Goal: Contribute content: Contribute content

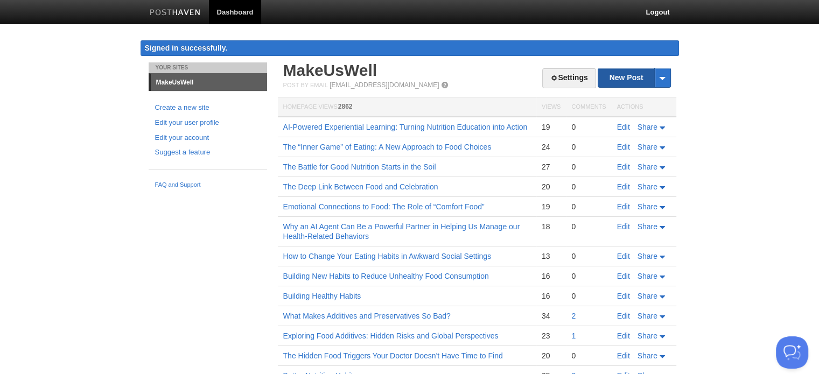
click at [631, 79] on link "New Post" at bounding box center [634, 77] width 72 height 19
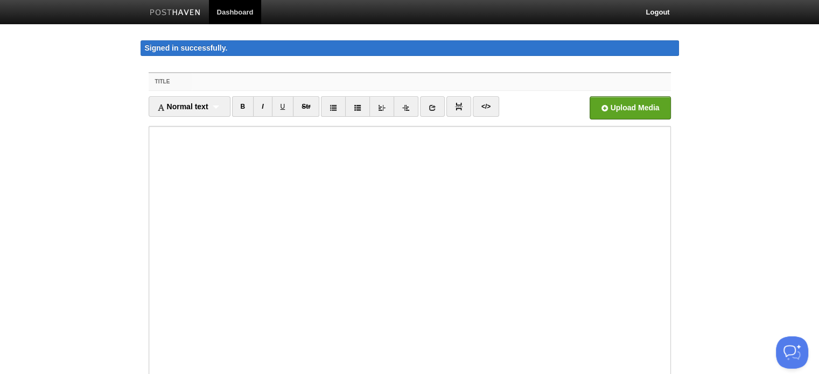
paste input "Tiny Plastic, Big Trouble: The Hidden Health Risks in Our Food and Beverage Con…"
type input "Tiny Plastic, Big Trouble: The Hidden Health Risks in Our Food and Beverage Con…"
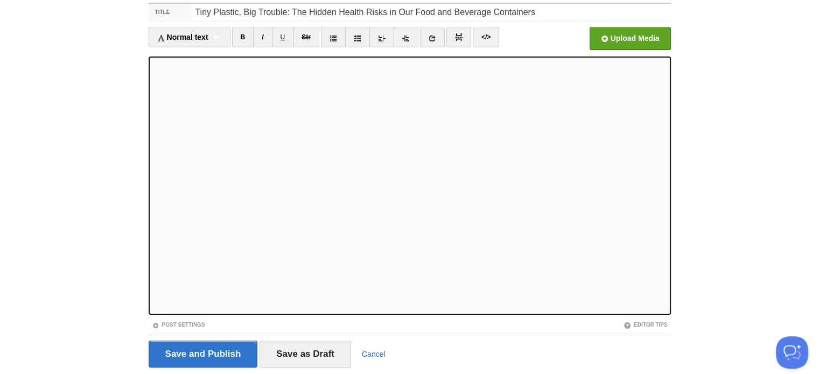
scroll to position [102, 0]
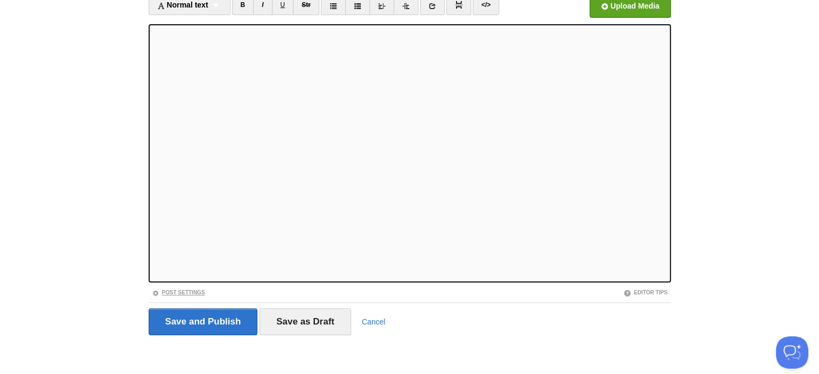
click at [177, 292] on link "Post Settings" at bounding box center [178, 293] width 53 height 6
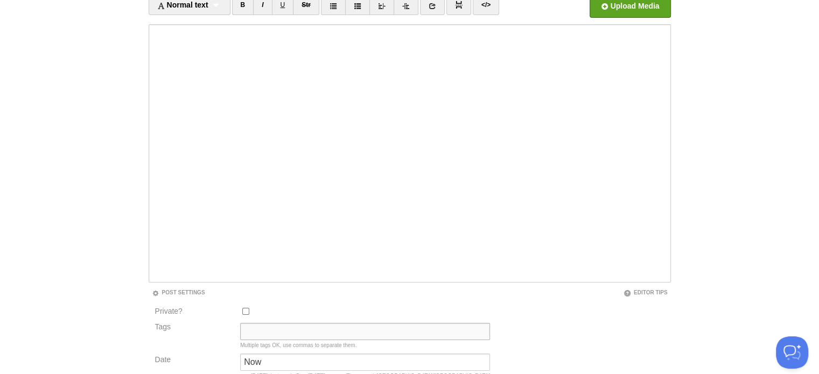
click at [262, 334] on input "Tags" at bounding box center [365, 331] width 250 height 17
type input "Current State"
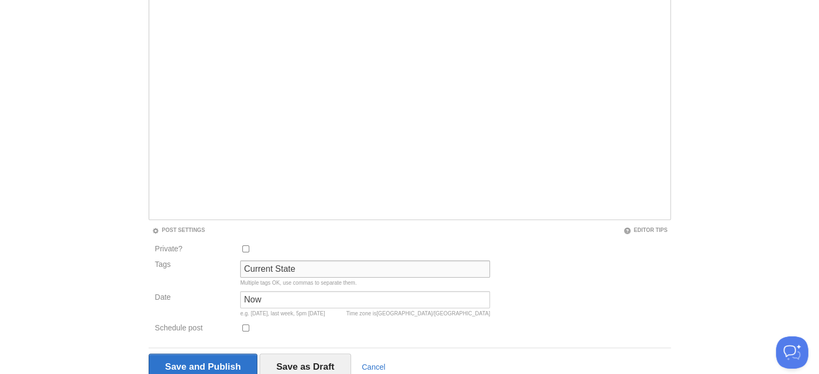
scroll to position [209, 0]
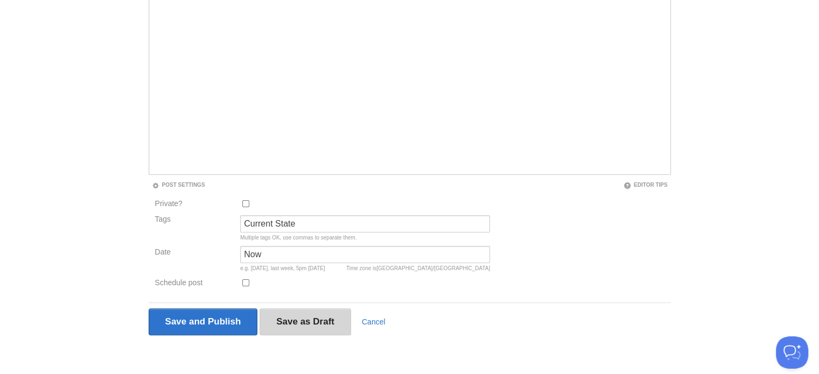
click at [293, 319] on input "Save as Draft" at bounding box center [304, 321] width 91 height 27
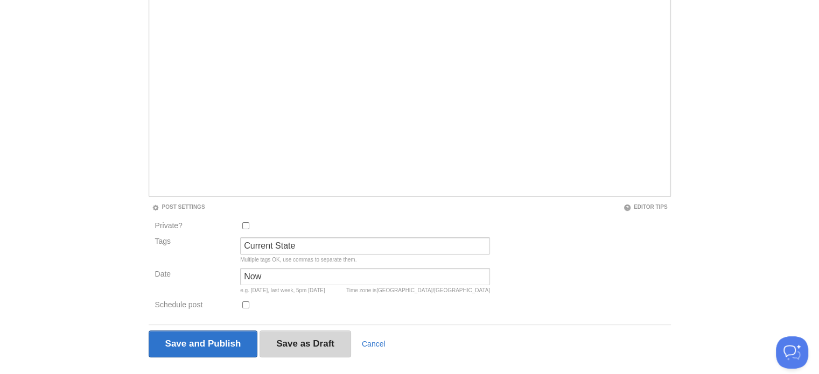
scroll to position [62, 0]
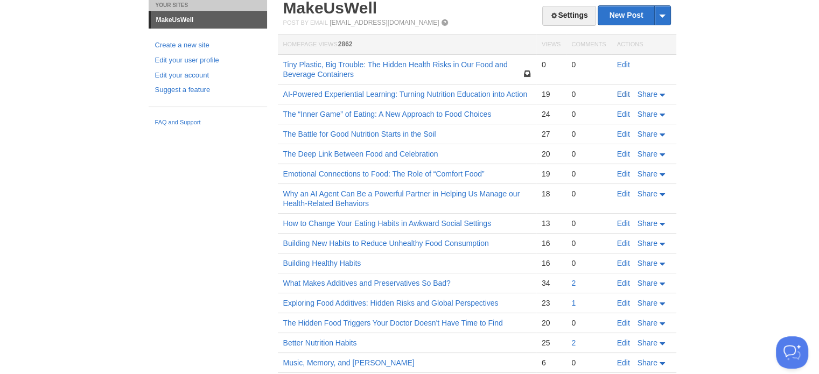
click at [624, 92] on link "Edit" at bounding box center [623, 94] width 13 height 9
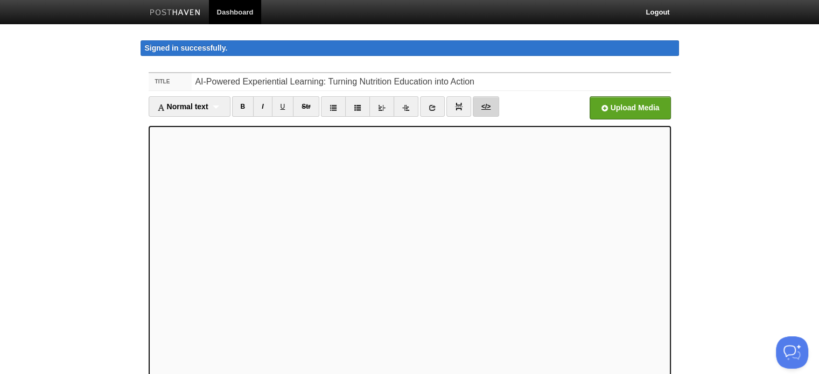
click at [488, 104] on link "</>" at bounding box center [486, 106] width 26 height 20
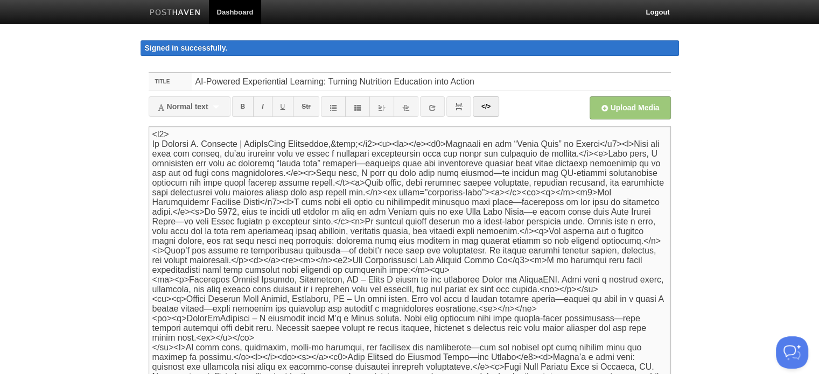
drag, startPoint x: 152, startPoint y: 131, endPoint x: 428, endPoint y: 144, distance: 276.9
click at [428, 144] on textarea at bounding box center [410, 255] width 522 height 258
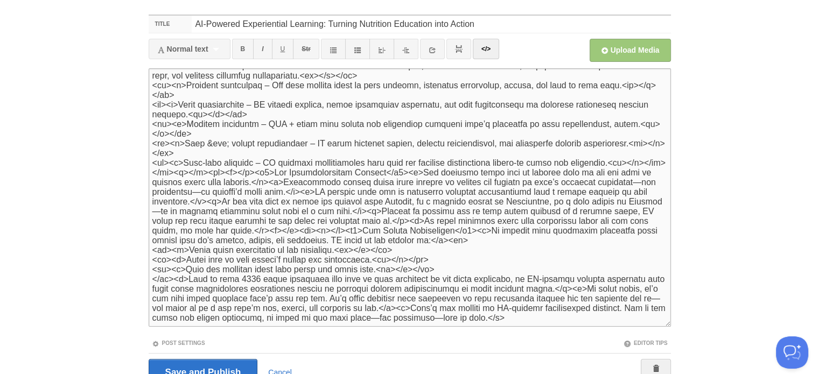
scroll to position [108, 0]
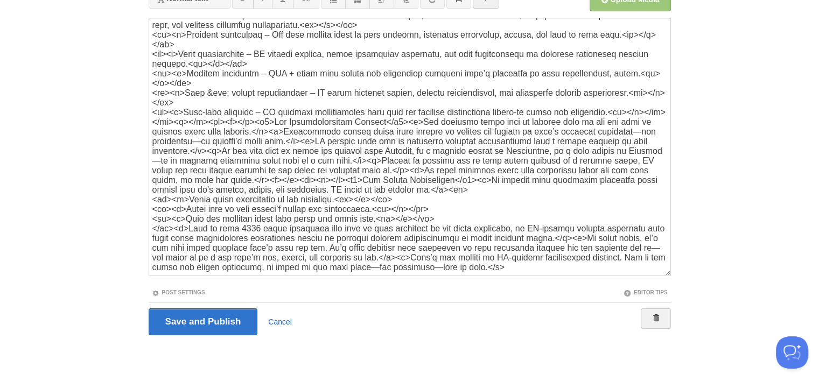
click at [283, 321] on link "Cancel" at bounding box center [280, 322] width 24 height 9
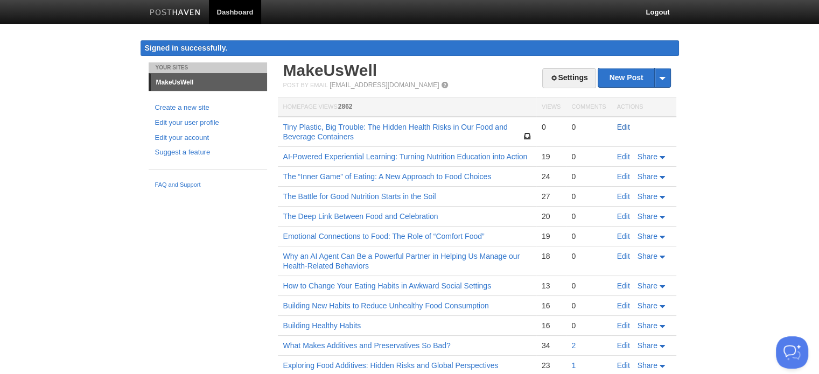
click at [627, 124] on link "Edit" at bounding box center [623, 127] width 13 height 9
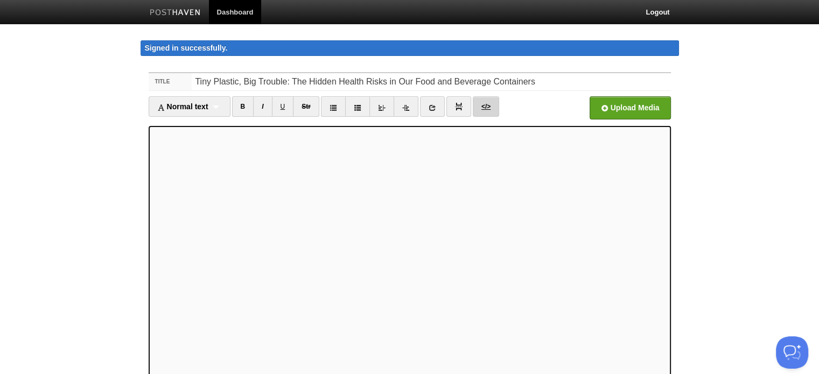
click at [490, 108] on link "</>" at bounding box center [486, 106] width 26 height 20
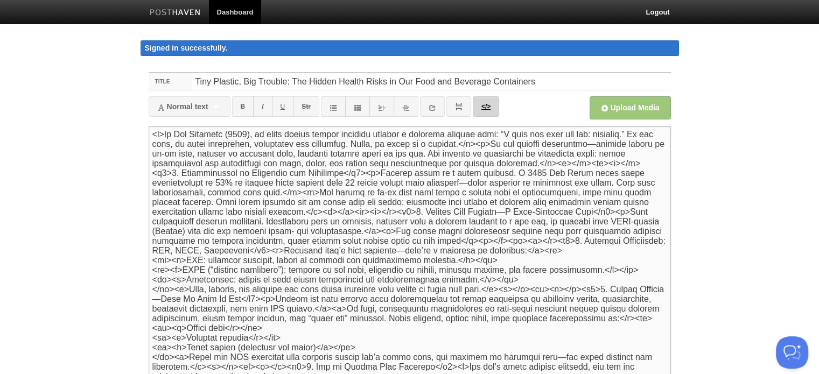
paste textarea "<h5> By [PERSON_NAME] | MakeUsWell Newsletter,&nbsp;</h5><p><br></p>"
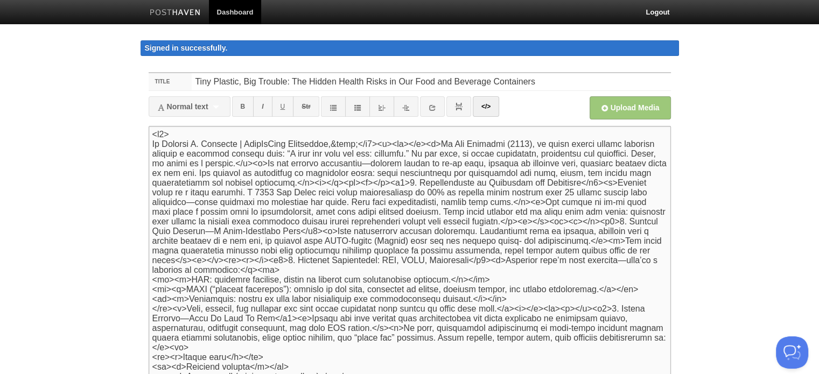
click at [385, 215] on textarea at bounding box center [410, 255] width 522 height 258
click at [457, 104] on img at bounding box center [459, 107] width 8 height 8
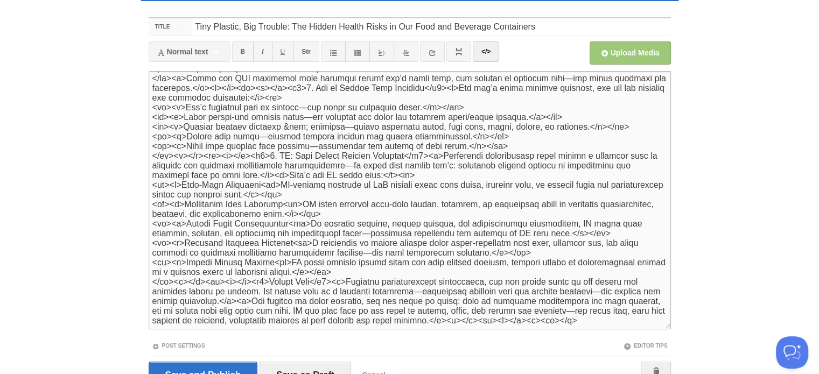
scroll to position [108, 0]
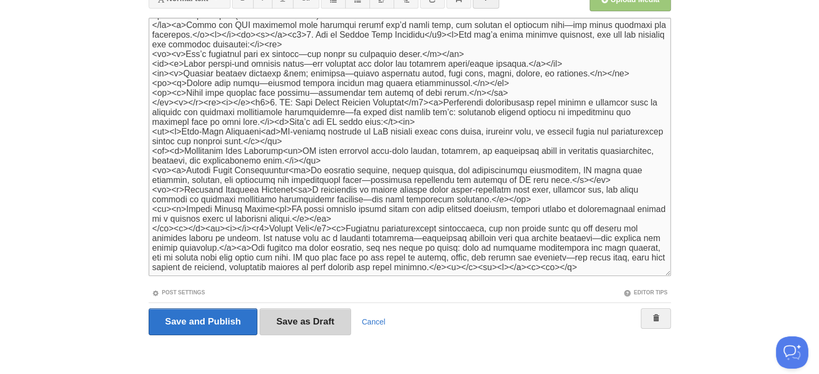
type textarea "<l5> Ip Dolorsi A. Consecte | AdipIsCing Elitseddoe,&temp;</i6><u><la></e><d>Ma…"
click at [318, 325] on input "Save as Draft" at bounding box center [304, 321] width 91 height 27
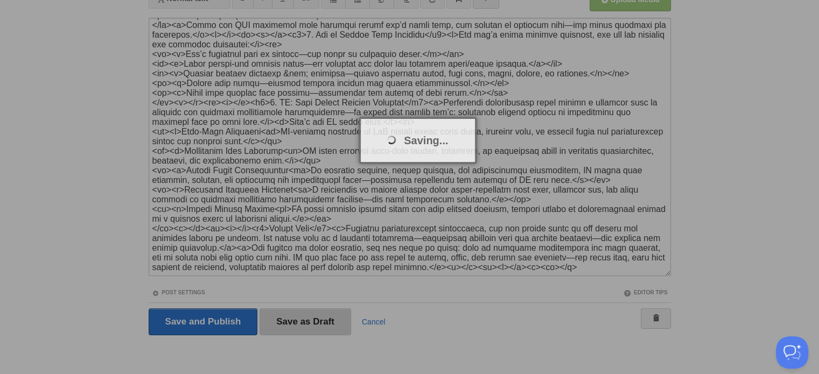
scroll to position [62, 0]
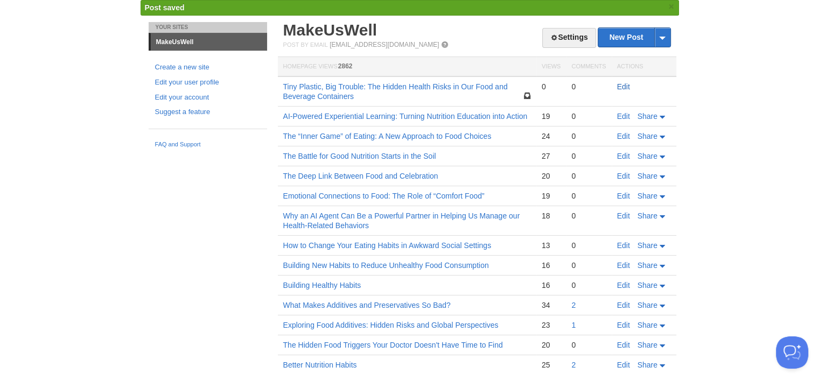
click at [624, 83] on link "Edit" at bounding box center [623, 86] width 13 height 9
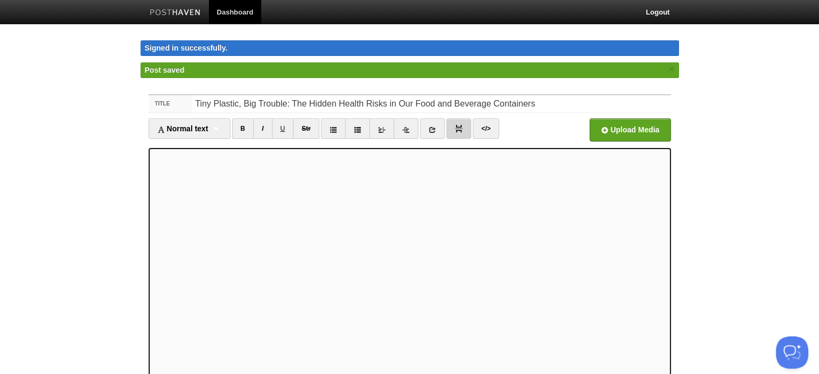
click at [455, 129] on img at bounding box center [459, 129] width 8 height 8
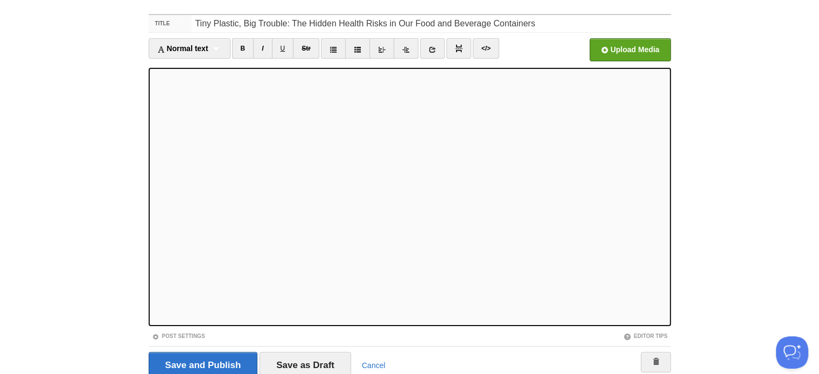
scroll to position [102, 0]
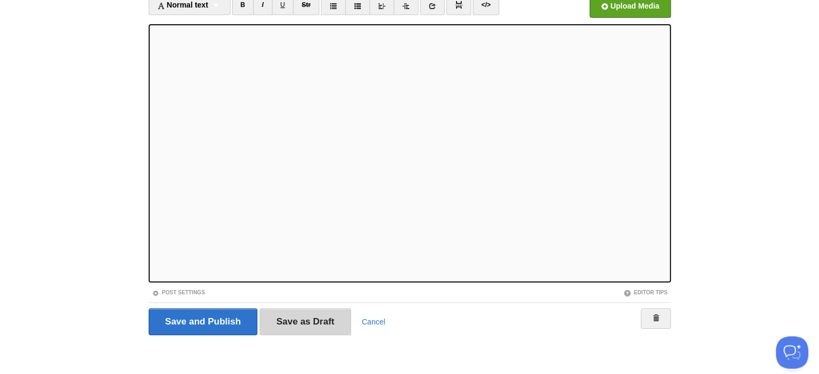
click at [309, 323] on input "Save as Draft" at bounding box center [304, 321] width 91 height 27
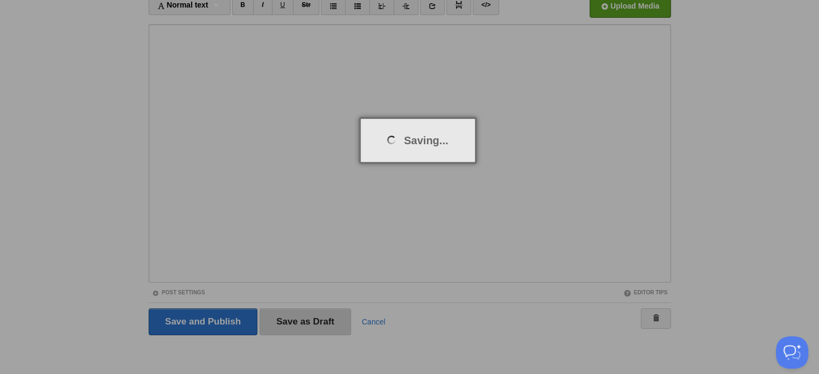
scroll to position [62, 0]
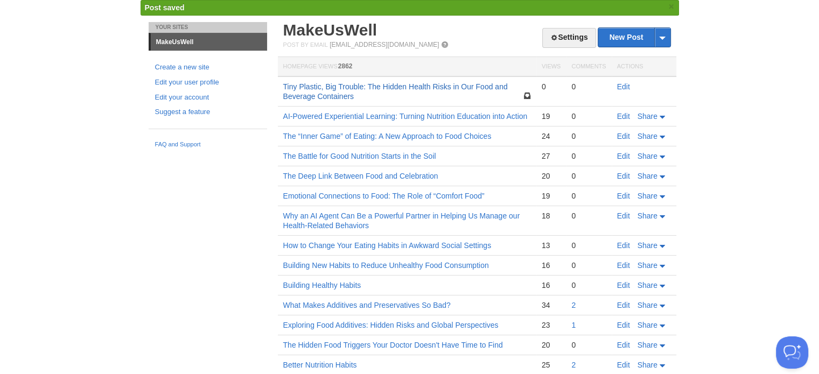
click at [408, 88] on link "Tiny Plastic, Big Trouble: The Hidden Health Risks in Our Food and Beverage Con…" at bounding box center [395, 91] width 224 height 18
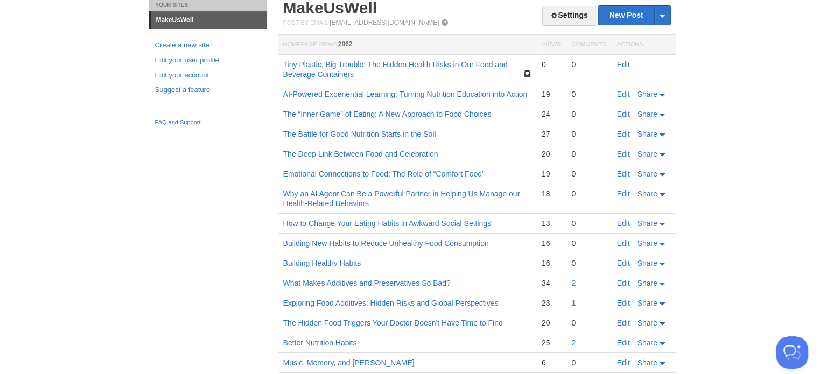
click at [628, 64] on link "Edit" at bounding box center [623, 64] width 13 height 9
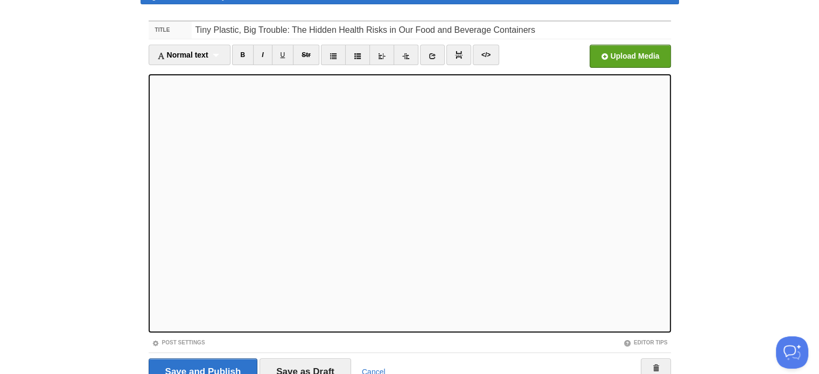
scroll to position [102, 0]
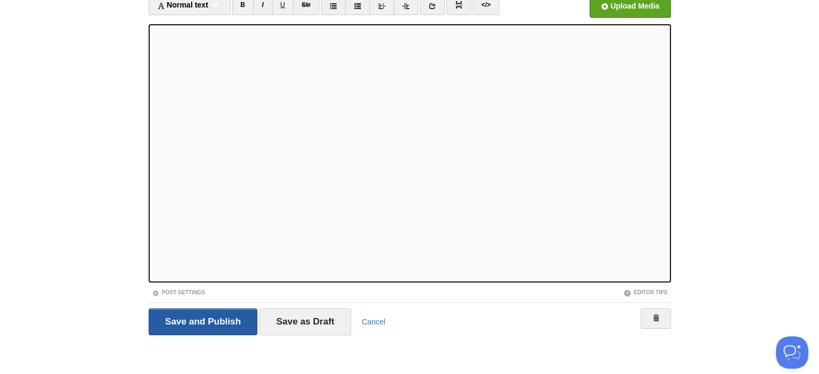
click at [224, 324] on input "Save and Publish" at bounding box center [203, 321] width 109 height 27
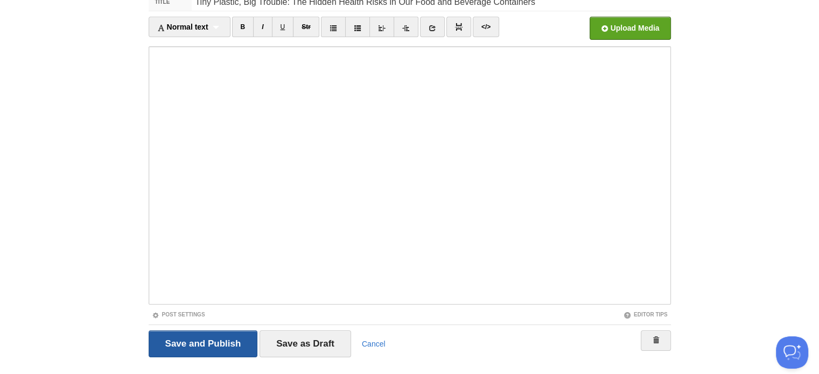
scroll to position [62, 0]
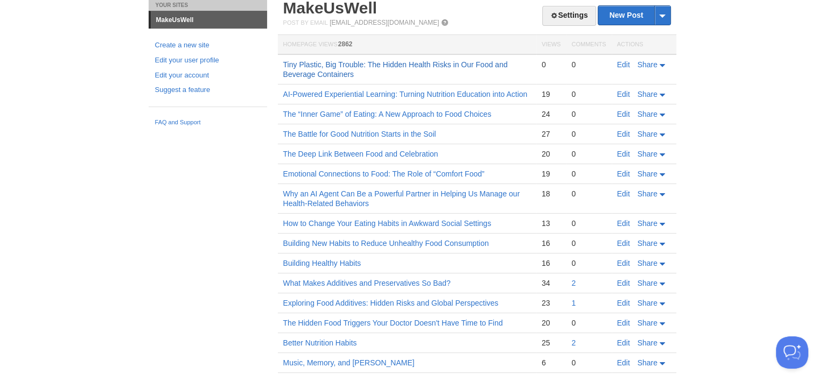
click at [347, 68] on link "Tiny Plastic, Big Trouble: The Hidden Health Risks in Our Food and Beverage Con…" at bounding box center [395, 69] width 224 height 18
